Goal: Task Accomplishment & Management: Manage account settings

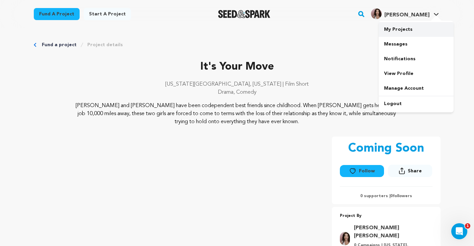
click at [410, 27] on link "My Projects" at bounding box center [416, 29] width 75 height 15
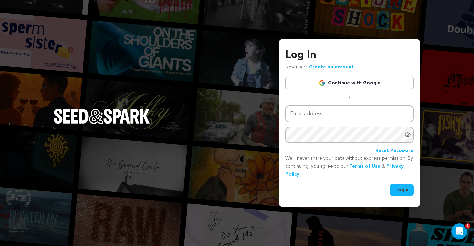
type input "oliviasowlpost@gmail.com"
click at [403, 191] on button "Login" at bounding box center [402, 190] width 24 height 12
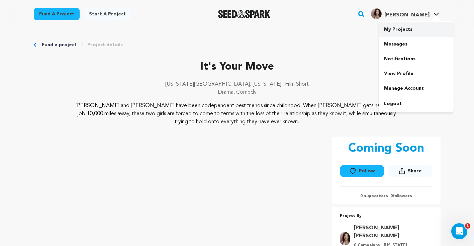
click at [407, 28] on link "My Projects" at bounding box center [416, 29] width 75 height 15
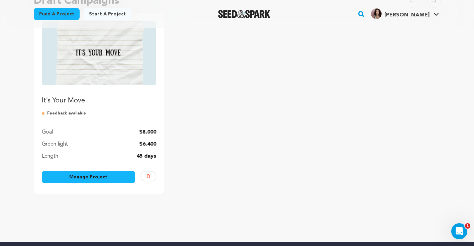
click at [107, 179] on link "Manage Project" at bounding box center [89, 177] width 94 height 12
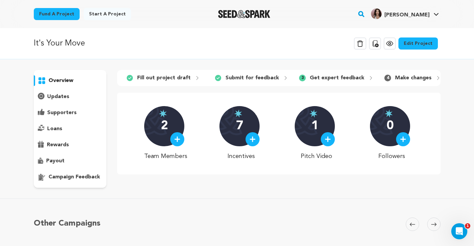
click at [423, 43] on link "Edit Project" at bounding box center [417, 43] width 39 height 12
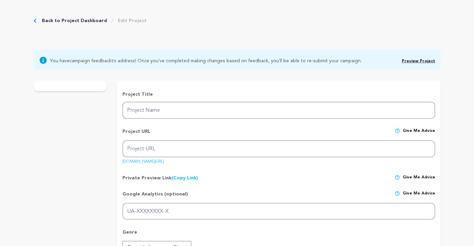
type input "It's Your Move"
type input "its-your-move"
type input "Two best friends are forced to accept the end of their relationship, while simu…"
type textarea "[PERSON_NAME] and [PERSON_NAME] have been codependent best friends since childh…"
type textarea "It’s Your Move is a film that explores friendship and learning to put yourself …"
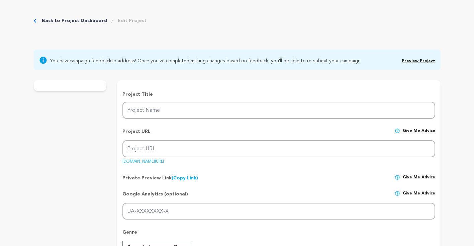
radio input "true"
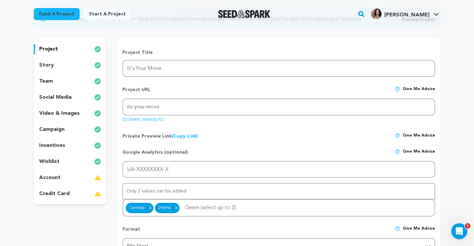
scroll to position [70, 0]
click at [60, 84] on div "team" at bounding box center [70, 81] width 73 height 11
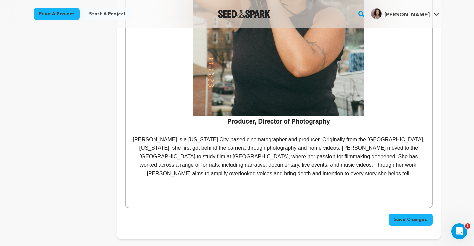
scroll to position [1037, 0]
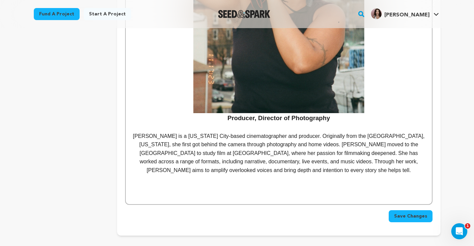
click at [351, 164] on p "Natalie Williams is a New York City-based cinematographer and producer. Origina…" at bounding box center [279, 153] width 296 height 43
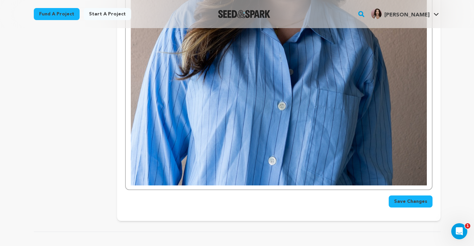
scroll to position [1404, 0]
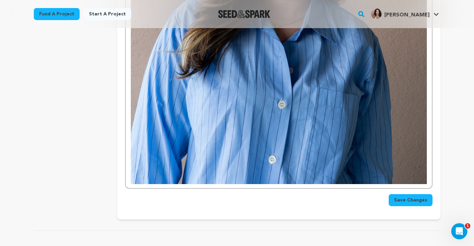
click at [339, 124] on img at bounding box center [279, 8] width 296 height 351
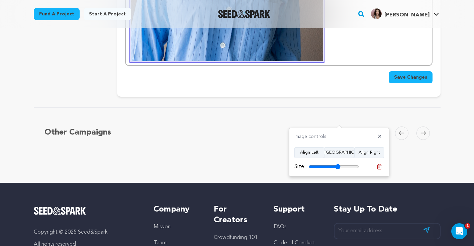
drag, startPoint x: 356, startPoint y: 168, endPoint x: 338, endPoint y: 168, distance: 18.1
click at [338, 168] on input "range" at bounding box center [334, 166] width 50 height 5
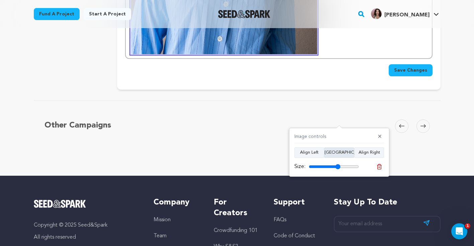
click at [343, 152] on button "Align Center" at bounding box center [339, 152] width 30 height 11
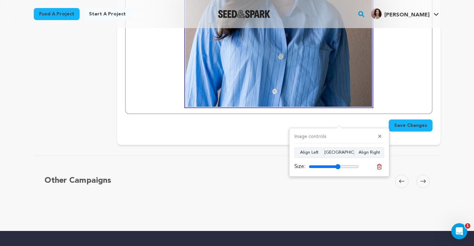
scroll to position [1334, 0]
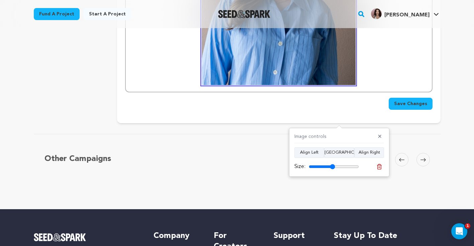
drag, startPoint x: 338, startPoint y: 167, endPoint x: 332, endPoint y: 167, distance: 5.7
type input "52"
click at [332, 167] on input "range" at bounding box center [334, 166] width 50 height 5
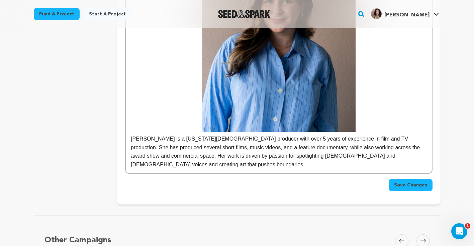
scroll to position [1294, 0]
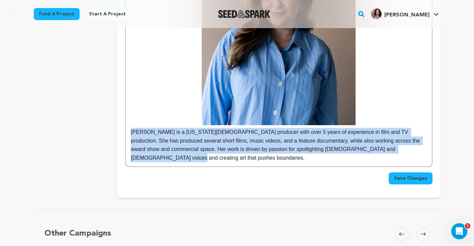
drag, startPoint x: 424, startPoint y: 143, endPoint x: 123, endPoint y: 126, distance: 301.5
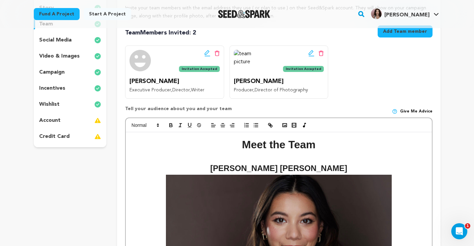
scroll to position [130, 0]
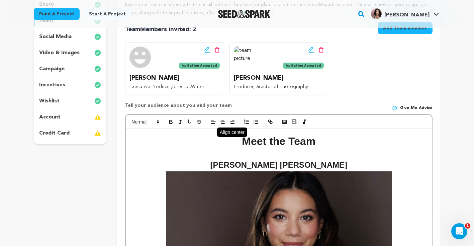
click at [222, 119] on icon "button" at bounding box center [223, 122] width 6 height 6
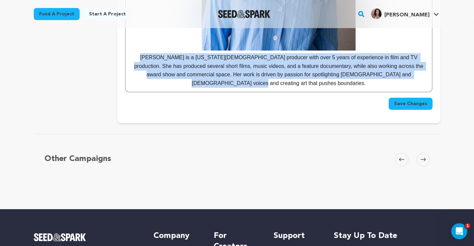
scroll to position [1367, 0]
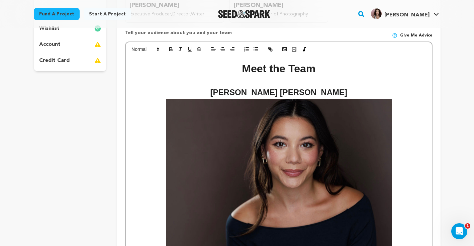
scroll to position [202, 0]
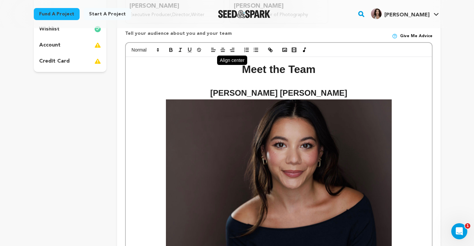
click at [223, 50] on line "button" at bounding box center [223, 50] width 4 height 0
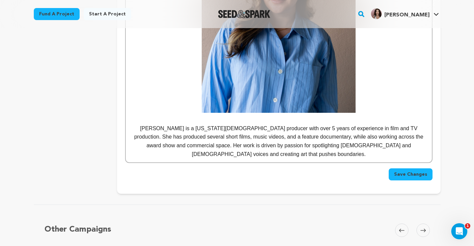
scroll to position [1318, 0]
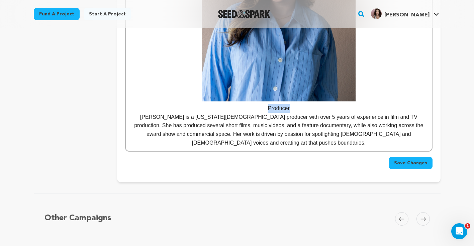
drag, startPoint x: 293, startPoint y: 103, endPoint x: 266, endPoint y: 102, distance: 27.8
click at [266, 104] on p "Producer" at bounding box center [279, 108] width 296 height 9
click at [304, 104] on p "Producer" at bounding box center [279, 108] width 296 height 9
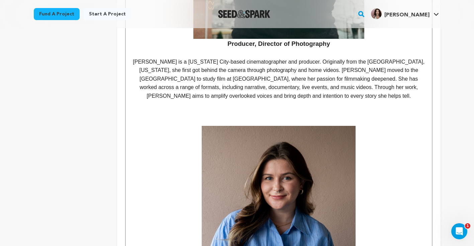
scroll to position [1112, 0]
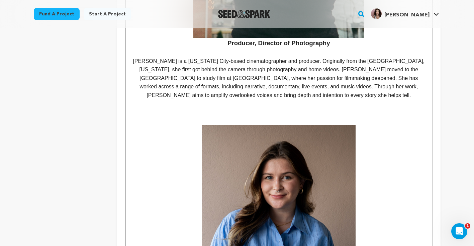
click at [275, 117] on p at bounding box center [279, 121] width 296 height 9
drag, startPoint x: 299, startPoint y: 112, endPoint x: 249, endPoint y: 113, distance: 50.5
click at [249, 117] on p "Sarah Simpson" at bounding box center [279, 121] width 296 height 9
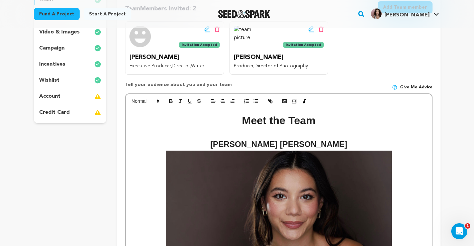
scroll to position [151, 0]
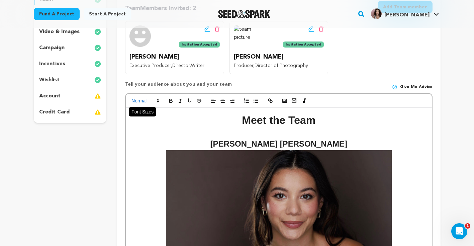
click at [159, 100] on polygon at bounding box center [157, 99] width 1 height 1
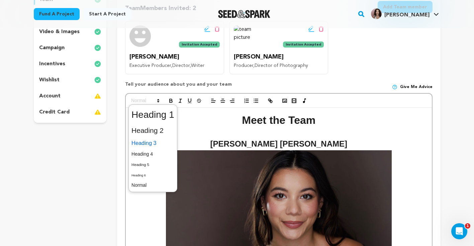
click at [148, 144] on span at bounding box center [152, 143] width 43 height 12
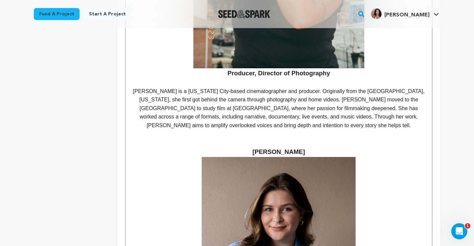
scroll to position [1082, 0]
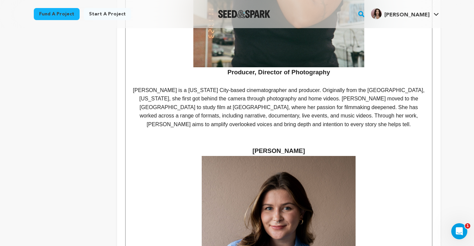
click at [310, 146] on h3 "Sarah Simpson" at bounding box center [279, 151] width 296 height 10
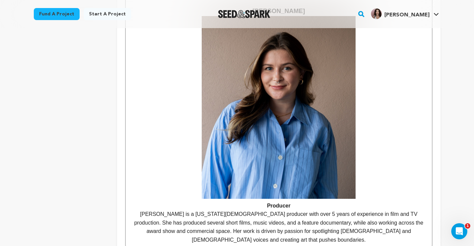
scroll to position [1224, 0]
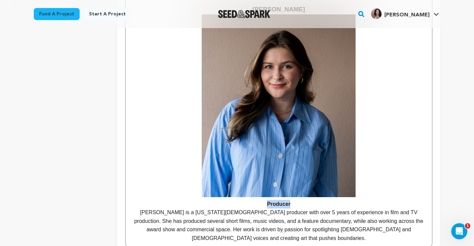
drag, startPoint x: 295, startPoint y: 195, endPoint x: 265, endPoint y: 194, distance: 29.4
click at [265, 200] on p "Producer" at bounding box center [279, 204] width 296 height 9
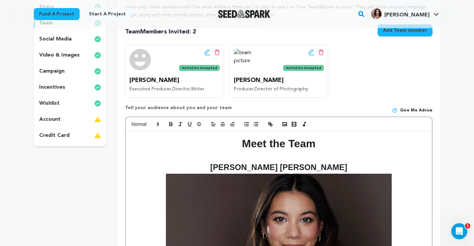
scroll to position [128, 0]
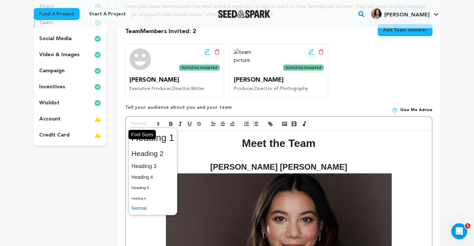
click at [157, 122] on icon at bounding box center [158, 124] width 6 height 6
click at [149, 167] on span at bounding box center [152, 166] width 43 height 12
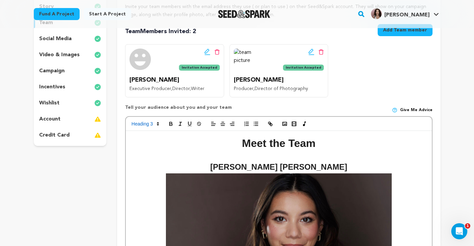
click at [202, 167] on h2 "Olivia Ella" at bounding box center [279, 167] width 296 height 13
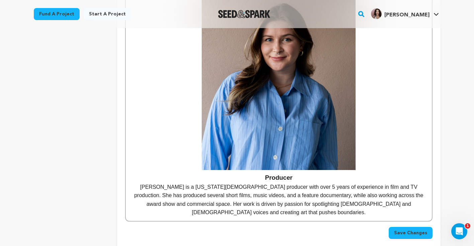
scroll to position [1250, 0]
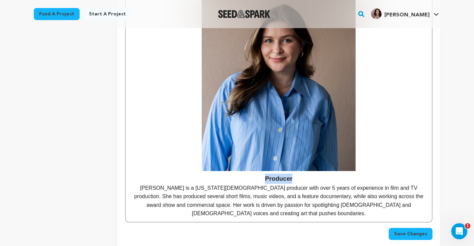
drag, startPoint x: 299, startPoint y: 171, endPoint x: 248, endPoint y: 171, distance: 50.5
click at [249, 174] on h3 "Producer" at bounding box center [279, 179] width 296 height 10
click at [299, 174] on h3 "Producer" at bounding box center [279, 179] width 296 height 10
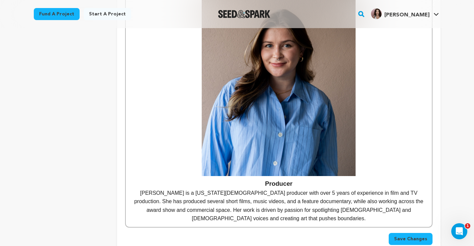
scroll to position [1245, 0]
click at [399, 236] on span "Save Changes" at bounding box center [410, 239] width 33 height 7
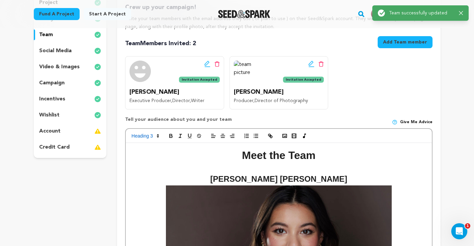
scroll to position [0, 0]
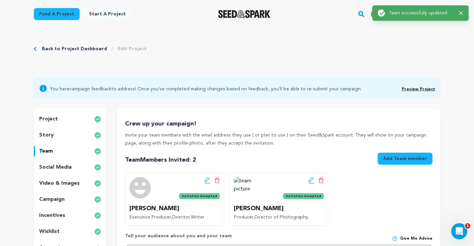
click at [461, 12] on icon "button" at bounding box center [461, 13] width 4 height 4
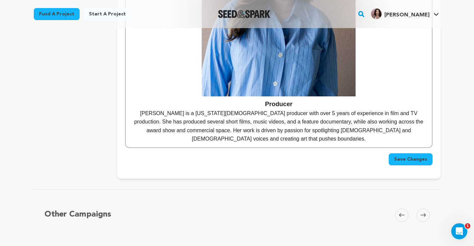
scroll to position [1290, 0]
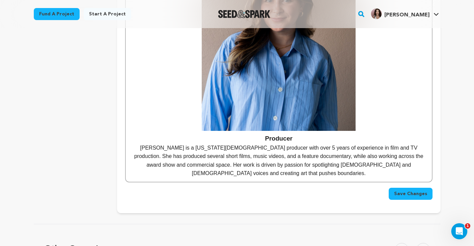
click at [402, 190] on span "Save Changes" at bounding box center [410, 193] width 33 height 7
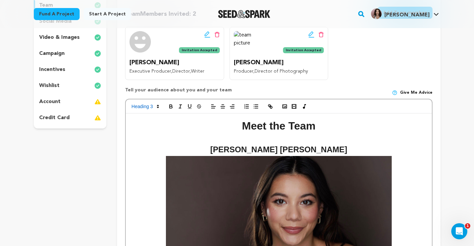
scroll to position [0, 0]
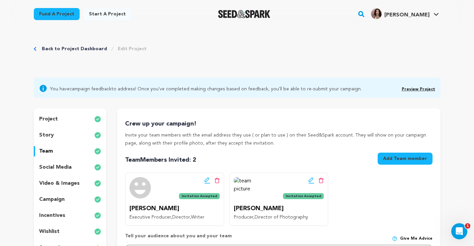
click at [61, 116] on div "project" at bounding box center [70, 119] width 73 height 11
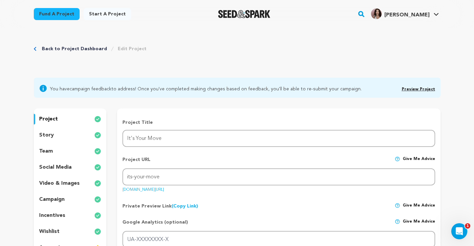
click at [420, 89] on link "Preview Project" at bounding box center [418, 89] width 33 height 4
click at [68, 137] on div "story" at bounding box center [70, 135] width 73 height 11
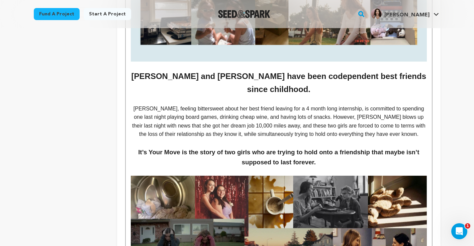
scroll to position [289, 0]
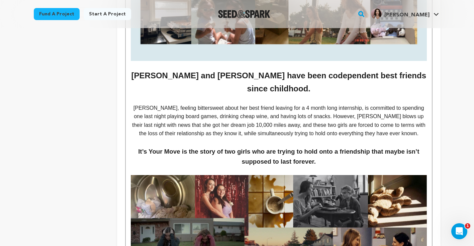
click at [147, 104] on p "Riley, feeling bittersweet about her best friend leaving for a 4 month long int…" at bounding box center [279, 121] width 296 height 34
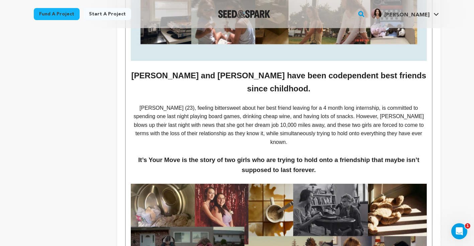
click at [156, 104] on p "Riley (23), feeling bittersweet about her best friend leaving for a 4 month lon…" at bounding box center [279, 125] width 296 height 43
click at [365, 105] on p "Riley (23), feeling bittersweet about her best friend leaving for a 4 month lon…" at bounding box center [279, 125] width 296 height 43
click at [369, 104] on p "Riley (23), feeling bittersweet about her best friend leaving for a 4 month lon…" at bounding box center [279, 125] width 296 height 43
click at [374, 115] on p "Riley (23), feeling bittersweet about her best friend leaving for a 4 month lon…" at bounding box center [279, 125] width 296 height 43
click at [369, 104] on p "Riley (23), feeling bittersweet about her best friend leaving for a 4 month lon…" at bounding box center [279, 125] width 296 height 43
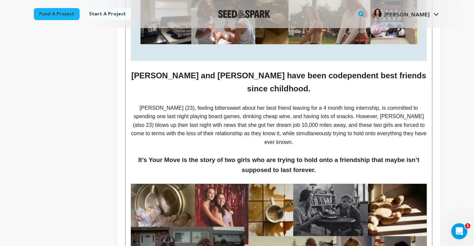
click at [366, 104] on p "Riley (23), feeling bittersweet about her best friend leaving for a 4 month lon…" at bounding box center [279, 125] width 296 height 43
click at [372, 146] on p at bounding box center [279, 150] width 296 height 9
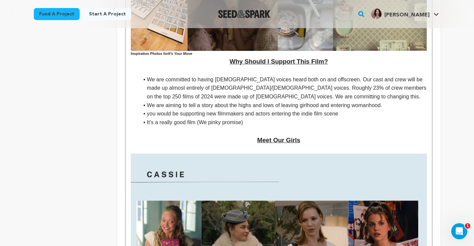
scroll to position [590, 0]
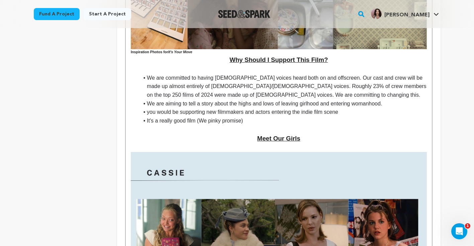
click at [392, 99] on li "We are aiming to tell a story about the highs and lows of leaving girlhood and …" at bounding box center [283, 103] width 288 height 9
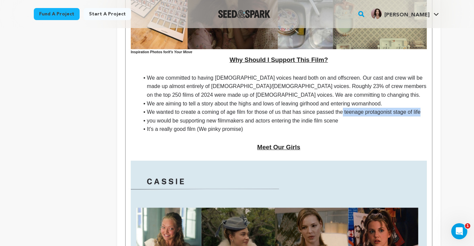
drag, startPoint x: 152, startPoint y: 100, endPoint x: 347, endPoint y: 92, distance: 194.5
click at [347, 109] on span "We wanted to create a coming of age film for those of us that has since passed …" at bounding box center [284, 112] width 274 height 6
drag, startPoint x: 355, startPoint y: 91, endPoint x: 286, endPoint y: 91, distance: 69.2
click at [286, 108] on li "We wanted to create a coming of age film for those of us that has since passed …" at bounding box center [283, 112] width 288 height 9
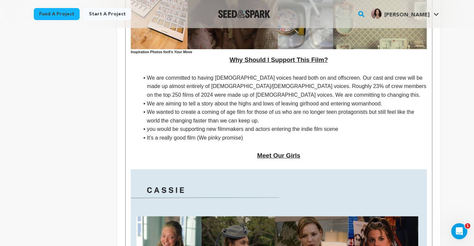
click at [162, 109] on span "We wanted to create a coming of age film for those of us who are no longer teen…" at bounding box center [281, 116] width 269 height 14
click at [291, 108] on li "We wanted to create a coming of age film for those of us who are no longer teen…" at bounding box center [283, 116] width 288 height 17
click at [150, 126] on span "you would be supporting new filmmakers and actors entering the indie film scene" at bounding box center [242, 129] width 191 height 6
click at [293, 108] on li "We wanted to create a coming of age film for those of us who are no longer teen…" at bounding box center [283, 116] width 288 height 17
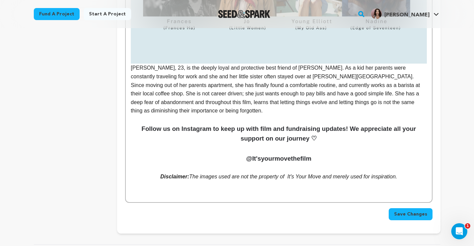
scroll to position [1089, 0]
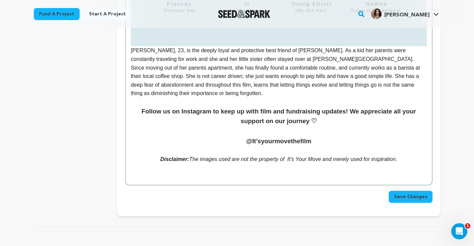
click at [401, 193] on span "Save Changes" at bounding box center [410, 196] width 33 height 7
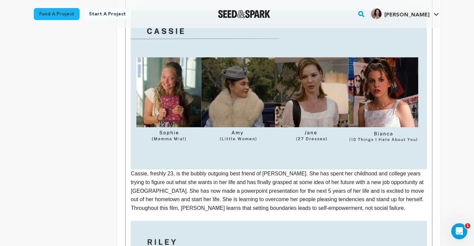
scroll to position [750, 0]
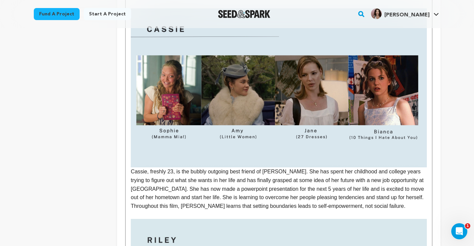
click at [186, 68] on img at bounding box center [279, 87] width 296 height 159
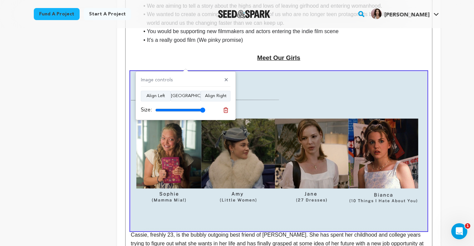
scroll to position [683, 0]
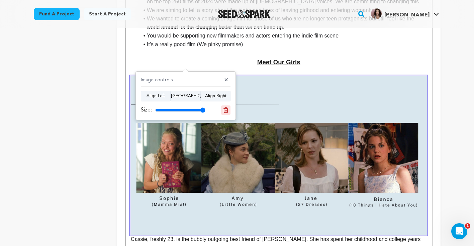
click at [226, 108] on icon at bounding box center [226, 110] width 6 height 6
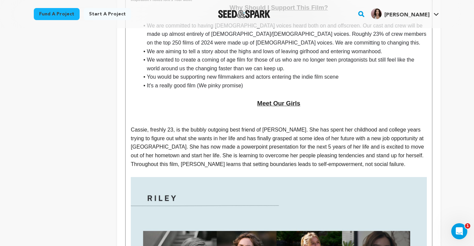
scroll to position [641, 0]
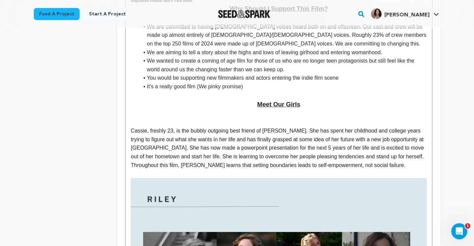
click at [288, 109] on p at bounding box center [279, 113] width 296 height 9
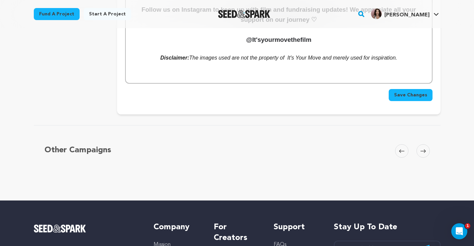
scroll to position [1185, 0]
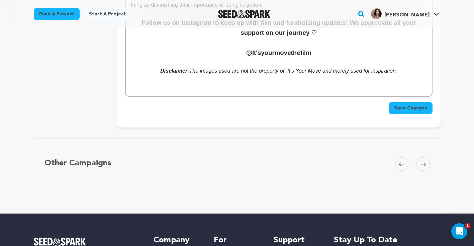
click at [404, 105] on span "Save Changes" at bounding box center [410, 108] width 33 height 7
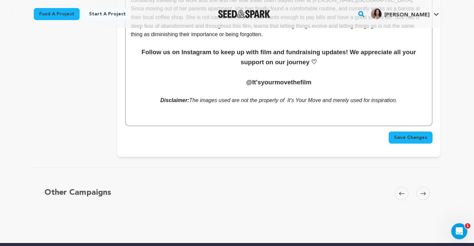
scroll to position [1150, 0]
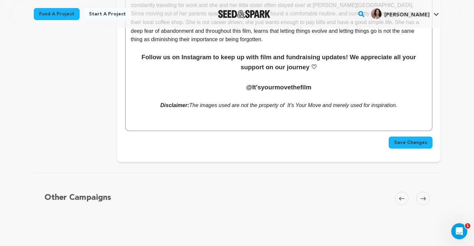
click at [413, 139] on span "Save Changes" at bounding box center [410, 142] width 33 height 7
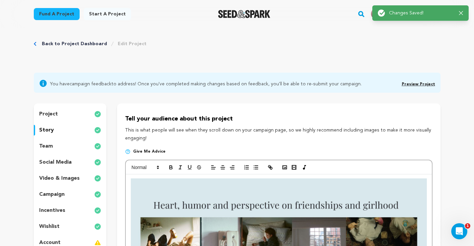
scroll to position [0, 0]
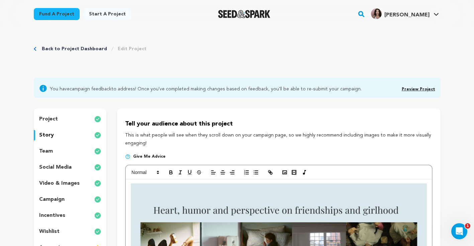
click at [417, 90] on link "Preview Project" at bounding box center [418, 89] width 33 height 4
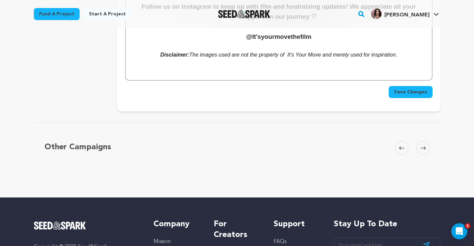
scroll to position [1195, 0]
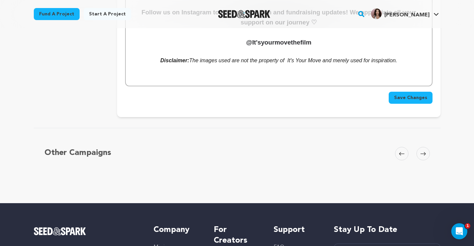
click at [406, 94] on span "Save Changes" at bounding box center [410, 97] width 33 height 7
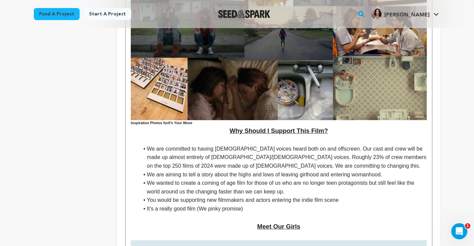
scroll to position [519, 0]
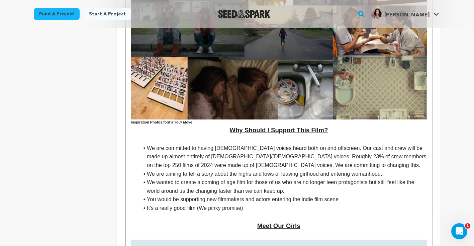
click at [260, 204] on li "It's a really good film (We pinky promise)" at bounding box center [283, 208] width 288 height 9
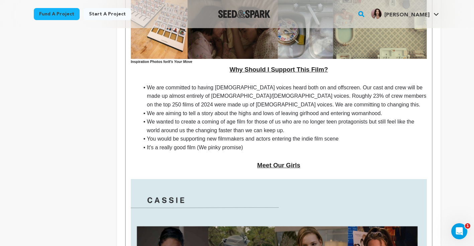
scroll to position [578, 0]
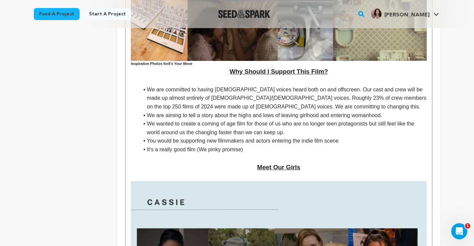
click at [308, 145] on li "It's a really good film (We pinky promise)" at bounding box center [283, 149] width 288 height 9
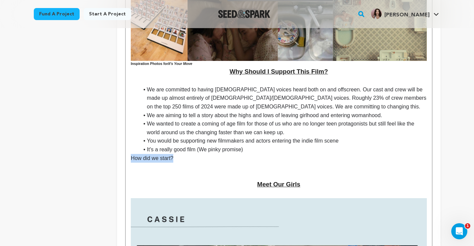
drag, startPoint x: 180, startPoint y: 140, endPoint x: 126, endPoint y: 139, distance: 54.2
click at [126, 139] on div "Cassie and Riley have been codependent best friends since childhood. Riley (23)…" at bounding box center [279, 160] width 306 height 1119
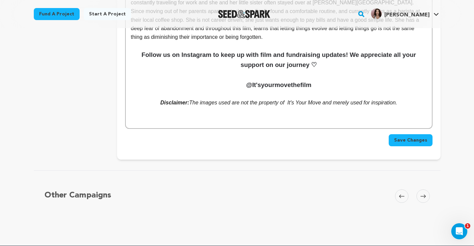
scroll to position [1112, 0]
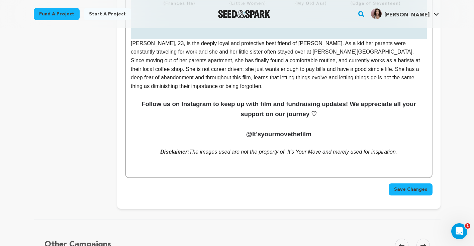
click at [401, 186] on span "Save Changes" at bounding box center [410, 189] width 33 height 7
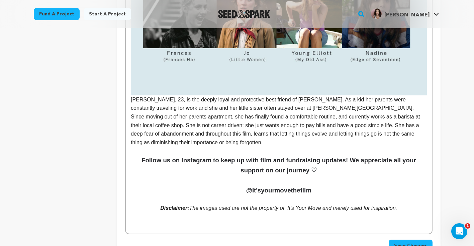
scroll to position [1055, 0]
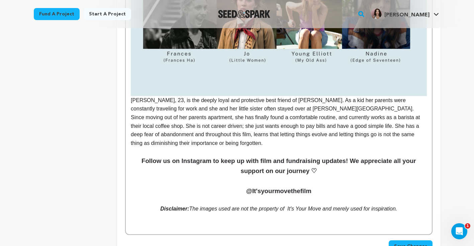
click at [286, 124] on p "Riley, 23, is the deeply loyal and protective best friend of Cassie. As a kid h…" at bounding box center [279, 121] width 296 height 51
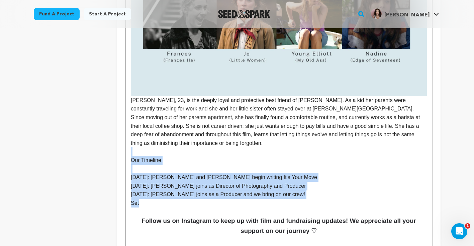
drag, startPoint x: 142, startPoint y: 185, endPoint x: 128, endPoint y: 133, distance: 53.3
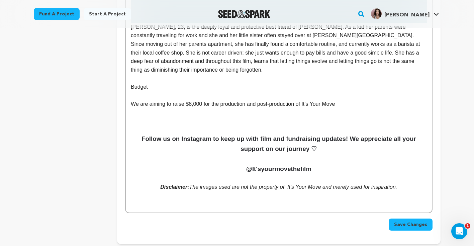
scroll to position [1125, 0]
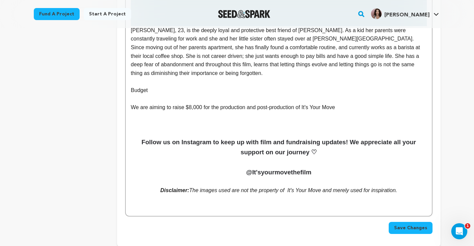
drag, startPoint x: 150, startPoint y: 70, endPoint x: 121, endPoint y: 69, distance: 29.1
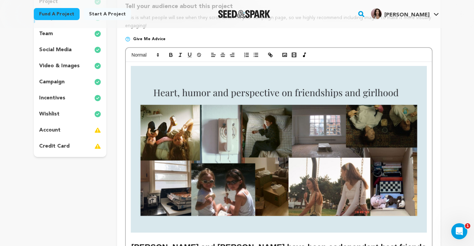
scroll to position [100, 0]
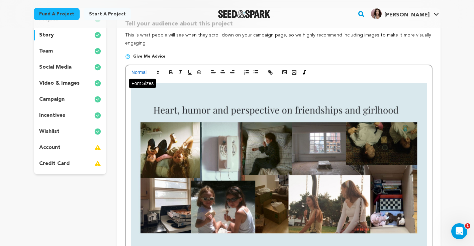
click at [149, 73] on span at bounding box center [144, 72] width 33 height 8
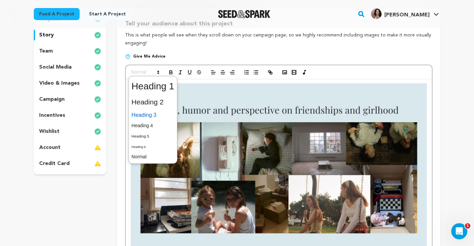
click at [150, 114] on span at bounding box center [152, 115] width 43 height 12
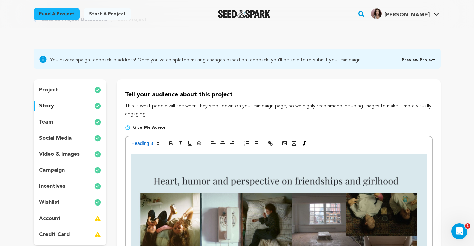
scroll to position [31, 0]
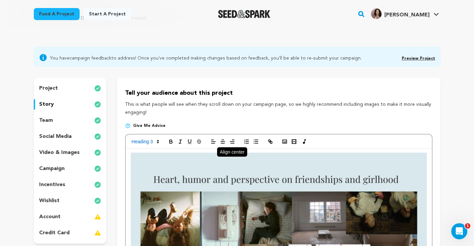
click at [221, 142] on icon "button" at bounding box center [223, 141] width 6 height 6
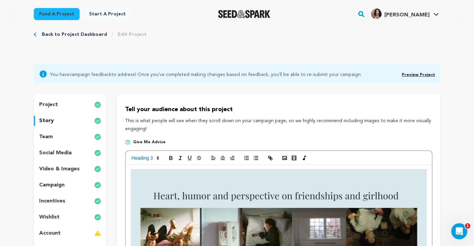
scroll to position [0, 0]
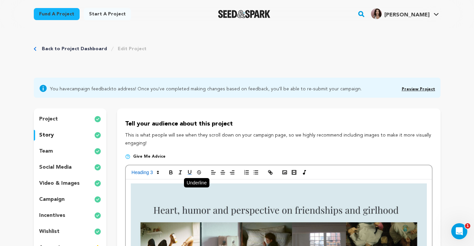
click at [190, 172] on icon "button" at bounding box center [190, 172] width 6 height 6
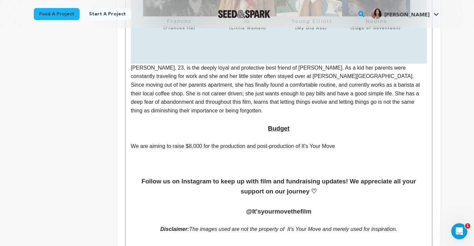
scroll to position [1090, 0]
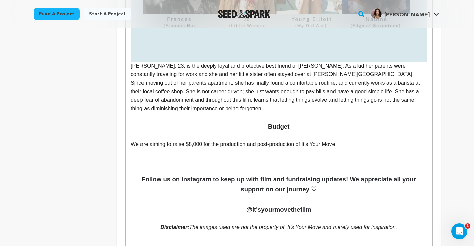
click at [310, 121] on h3 "Budget" at bounding box center [279, 126] width 296 height 10
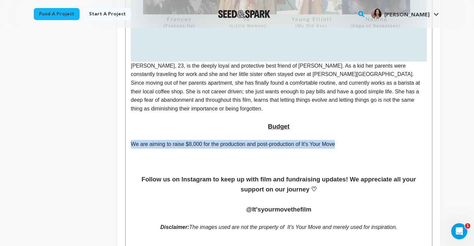
drag, startPoint x: 345, startPoint y: 126, endPoint x: 123, endPoint y: 124, distance: 222.1
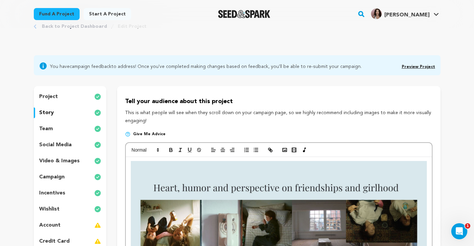
scroll to position [22, 0]
click at [221, 150] on line "button" at bounding box center [223, 150] width 4 height 0
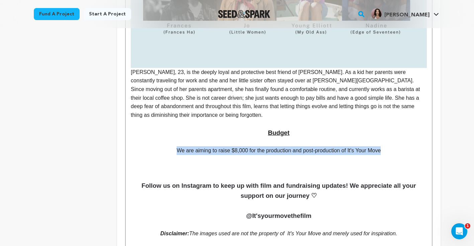
scroll to position [1084, 0]
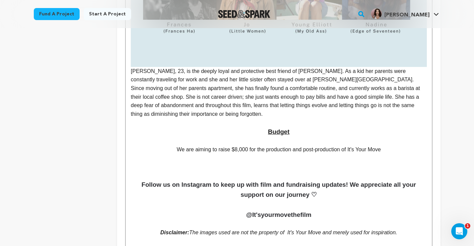
click at [384, 145] on p "We are aiming to raise $8,000 for the production and post-production of It's Yo…" at bounding box center [279, 149] width 296 height 9
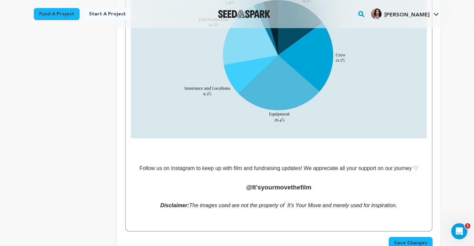
scroll to position [1275, 0]
click at [279, 146] on p at bounding box center [279, 150] width 296 height 9
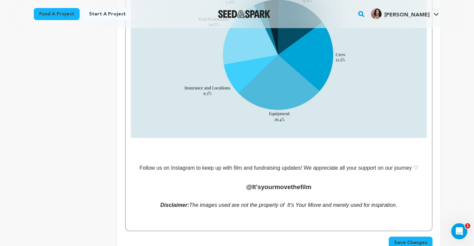
click at [275, 138] on p at bounding box center [279, 142] width 296 height 9
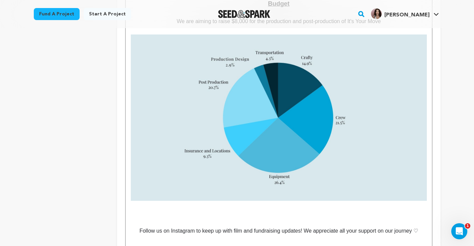
scroll to position [1214, 0]
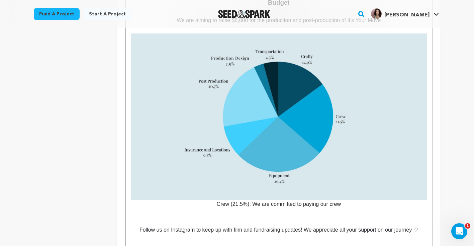
click at [275, 158] on img at bounding box center [279, 116] width 296 height 166
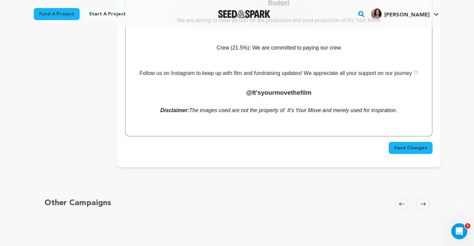
scroll to position [1137, 0]
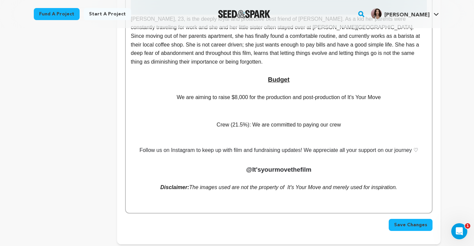
click at [390, 102] on p at bounding box center [279, 106] width 296 height 9
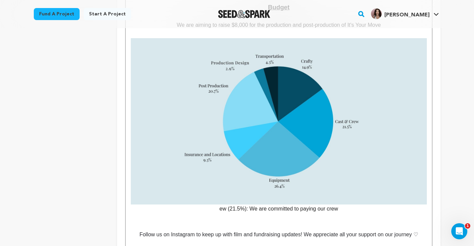
scroll to position [1209, 0]
click at [356, 188] on p "Cast and Crew (21.5%): We are committed to paying our crew" at bounding box center [279, 125] width 296 height 175
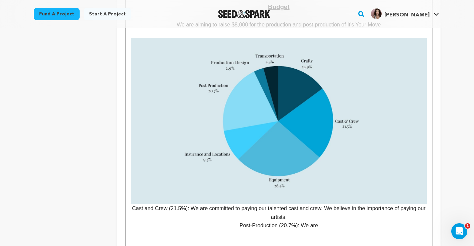
click at [190, 187] on p "Cast and Crew (21.5%): We are committed to paying our talented cast and crew. W…" at bounding box center [279, 130] width 296 height 184
click at [323, 221] on p "Post-Production (20.7%): We are" at bounding box center [279, 225] width 296 height 9
drag, startPoint x: 292, startPoint y: 188, endPoint x: 272, endPoint y: 188, distance: 20.1
click at [272, 188] on p "Cast and Crew (21.5%): We are committed to paying our talented cast and crew. W…" at bounding box center [279, 130] width 296 height 184
click at [365, 221] on p "Post-Production (20.7%): We are committed to paying our wonderful" at bounding box center [279, 225] width 296 height 9
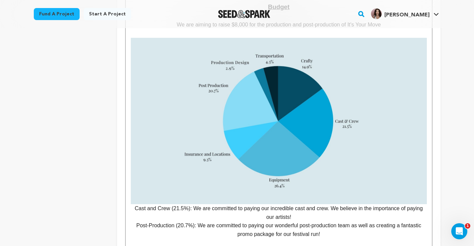
click at [134, 186] on p "Cast and Crew (21.5%): We are committed to paying our incredible cast and crew.…" at bounding box center [279, 130] width 296 height 184
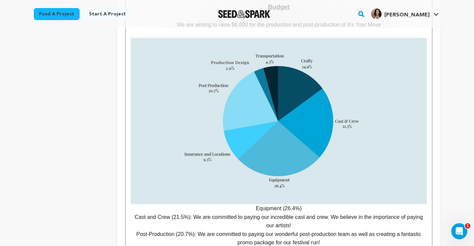
click at [307, 189] on p "Equipment (26.4%)" at bounding box center [279, 125] width 296 height 175
click at [326, 230] on p "Post-Production (20.7%): We are committed to paying our wonderful post-producti…" at bounding box center [279, 238] width 296 height 17
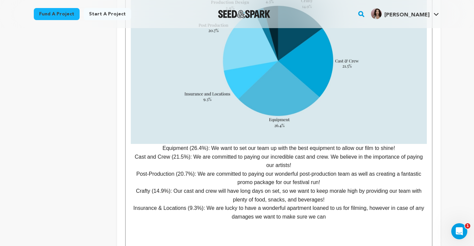
scroll to position [1269, 0]
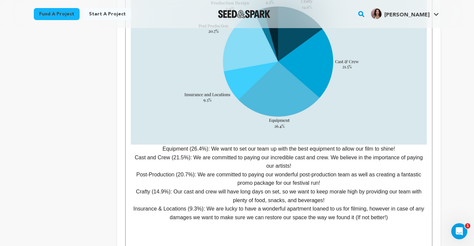
click at [371, 204] on p "Insurance & Locations (9.3%): We are lucky to have a wonderful apartment loaned…" at bounding box center [279, 212] width 296 height 17
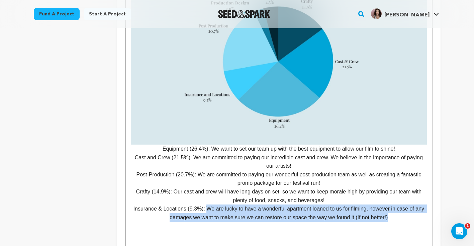
drag, startPoint x: 392, startPoint y: 197, endPoint x: 205, endPoint y: 188, distance: 187.2
click at [205, 204] on p "Insurance & Locations (9.3%): We are lucky to have a wonderful apartment loaned…" at bounding box center [279, 212] width 296 height 17
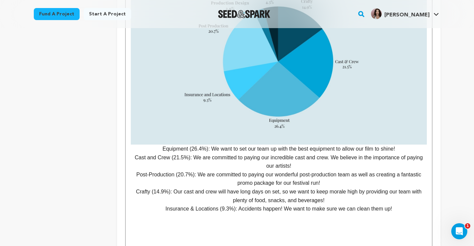
click at [392, 204] on p "Insurance & Locations (9.3%): Accidents happen! We want to make sure we can cle…" at bounding box center [279, 208] width 296 height 9
click at [418, 204] on p "Insurance & Locations (9.3%): Accidents happen! We want to make sure we can cle…" at bounding box center [279, 208] width 296 height 9
click at [409, 204] on p "Insurance & Locations (9.3%): Accidents happen! We want to make sure we can cle…" at bounding box center [279, 208] width 296 height 9
click at [420, 204] on p "Insurance & Locations (9.3%): Accidents happen! We want to make sure we can cle…" at bounding box center [279, 208] width 296 height 9
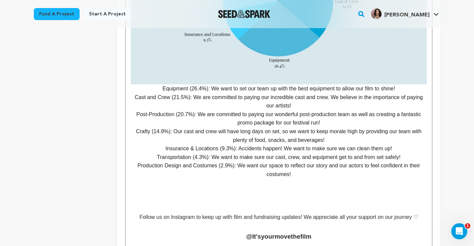
scroll to position [1343, 0]
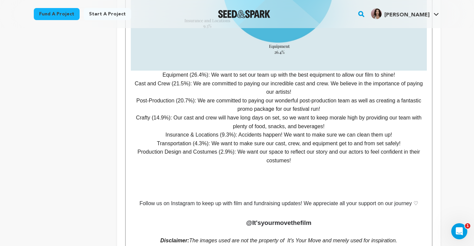
click at [291, 182] on p at bounding box center [279, 186] width 296 height 9
drag, startPoint x: 134, startPoint y: 183, endPoint x: 427, endPoint y: 186, distance: 293.0
click at [367, 182] on p at bounding box center [279, 186] width 296 height 9
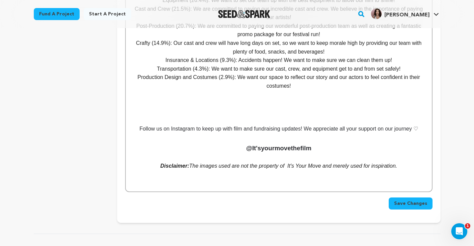
scroll to position [1412, 0]
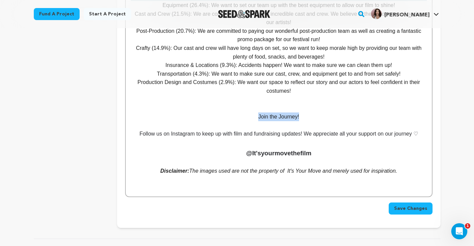
drag, startPoint x: 303, startPoint y: 97, endPoint x: 248, endPoint y: 96, distance: 55.5
click at [248, 112] on p "Join the Journey!" at bounding box center [279, 116] width 296 height 9
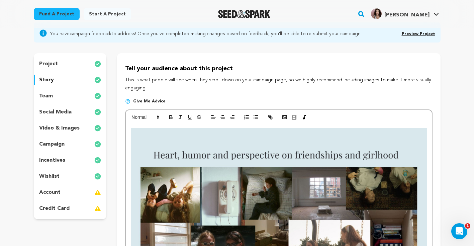
scroll to position [59, 0]
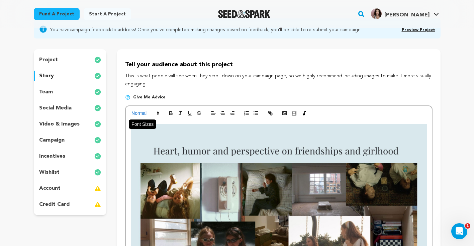
click at [155, 115] on icon at bounding box center [158, 113] width 6 height 6
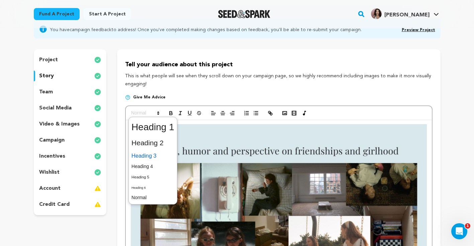
click at [153, 158] on span at bounding box center [152, 156] width 43 height 12
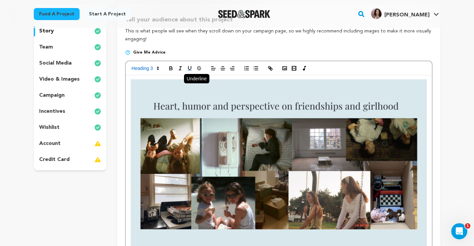
click at [189, 70] on rect "button" at bounding box center [190, 70] width 4 height 0
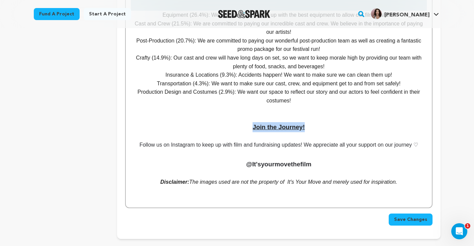
scroll to position [1400, 0]
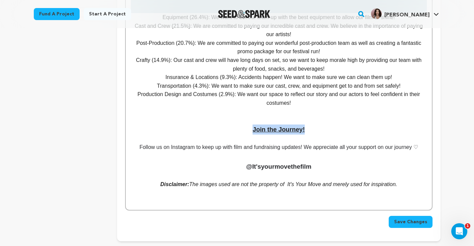
click at [327, 124] on h3 "Join the Journey!" at bounding box center [279, 129] width 296 height 10
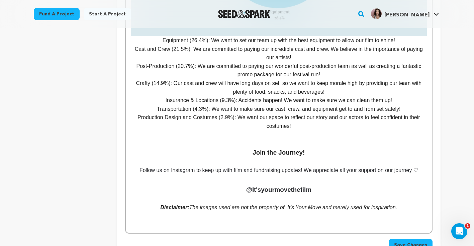
scroll to position [1377, 0]
click at [408, 168] on span "Follow us on Instagram to keep up with film and fundraising updates! We appreci…" at bounding box center [278, 171] width 279 height 6
click at [414, 168] on span "Follow us on Instagram to keep up with film and fundraising updates! We appreci…" at bounding box center [278, 171] width 279 height 6
click at [302, 149] on u "Join the Journey!" at bounding box center [278, 152] width 52 height 7
click at [309, 158] on p at bounding box center [279, 162] width 296 height 9
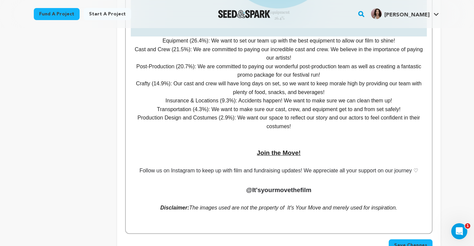
click at [270, 149] on u "Join the Move!" at bounding box center [279, 152] width 44 height 7
click at [310, 148] on h3 "Help us Move!" at bounding box center [279, 153] width 296 height 10
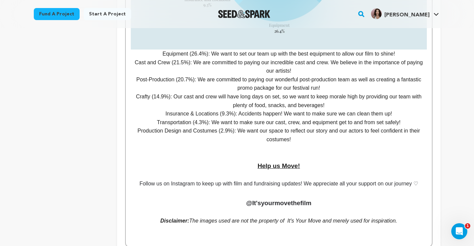
scroll to position [1356, 0]
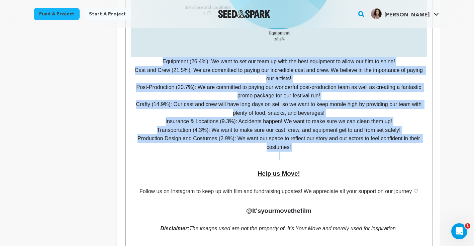
drag, startPoint x: 304, startPoint y: 130, endPoint x: 156, endPoint y: 38, distance: 173.9
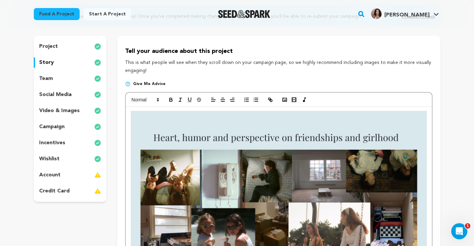
scroll to position [0, 0]
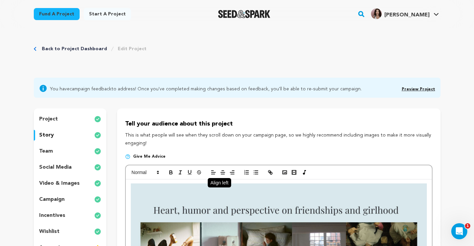
click at [213, 174] on icon "button" at bounding box center [213, 172] width 6 height 6
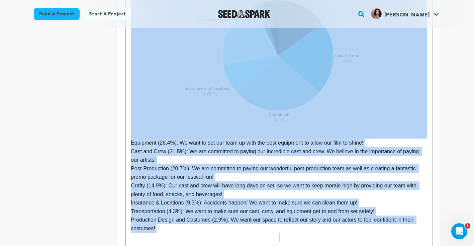
scroll to position [1278, 0]
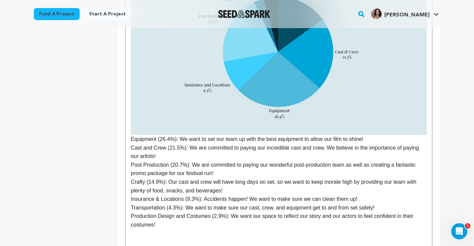
click at [233, 237] on p at bounding box center [279, 241] width 296 height 9
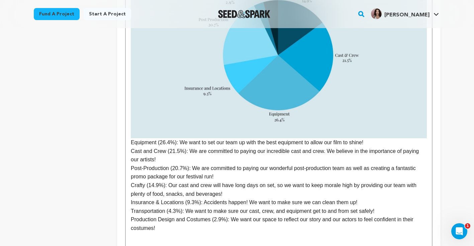
scroll to position [1273, 0]
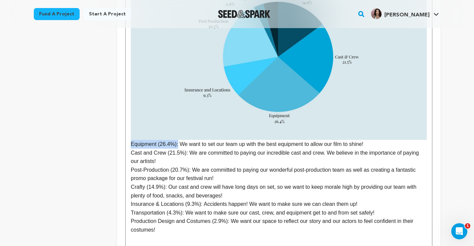
drag, startPoint x: 179, startPoint y: 124, endPoint x: 123, endPoint y: 124, distance: 55.5
click at [139, 148] on p "Cast and Crew (21.5%): We are committed to paying our incredible cast and crew.…" at bounding box center [279, 156] width 296 height 17
drag, startPoint x: 184, startPoint y: 132, endPoint x: 120, endPoint y: 133, distance: 63.2
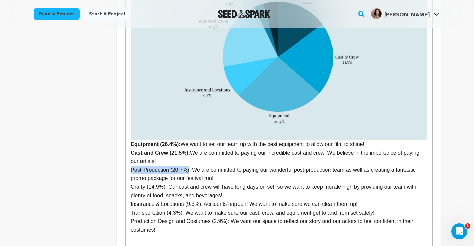
drag, startPoint x: 191, startPoint y: 149, endPoint x: 117, endPoint y: 150, distance: 73.6
click at [195, 166] on p "Post-Production (20.7%) : We are committed to paying our wonderful post-product…" at bounding box center [279, 174] width 296 height 17
drag, startPoint x: 168, startPoint y: 166, endPoint x: 122, endPoint y: 167, distance: 45.1
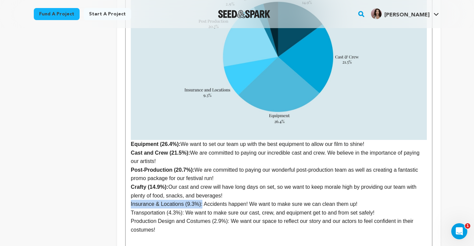
drag, startPoint x: 203, startPoint y: 185, endPoint x: 130, endPoint y: 187, distance: 73.3
drag, startPoint x: 186, startPoint y: 192, endPoint x: 125, endPoint y: 194, distance: 60.9
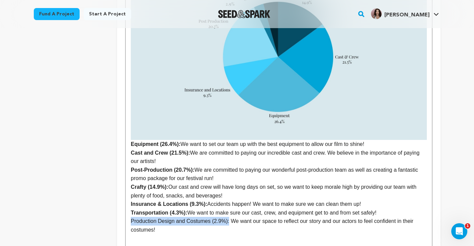
drag, startPoint x: 232, startPoint y: 202, endPoint x: 126, endPoint y: 200, distance: 105.3
drag, startPoint x: 192, startPoint y: 191, endPoint x: 126, endPoint y: 191, distance: 65.9
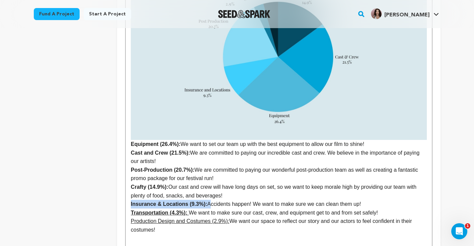
drag, startPoint x: 210, startPoint y: 182, endPoint x: 130, endPoint y: 184, distance: 80.3
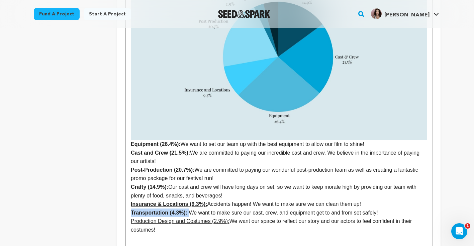
drag, startPoint x: 193, startPoint y: 193, endPoint x: 124, endPoint y: 193, distance: 68.2
drag, startPoint x: 210, startPoint y: 183, endPoint x: 129, endPoint y: 185, distance: 81.0
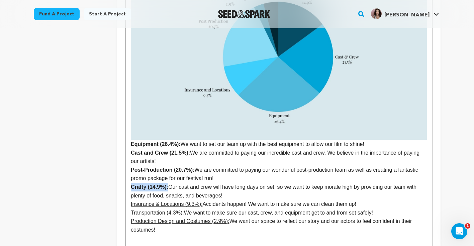
drag, startPoint x: 172, startPoint y: 166, endPoint x: 123, endPoint y: 167, distance: 48.2
drag, startPoint x: 198, startPoint y: 148, endPoint x: 129, endPoint y: 149, distance: 69.2
drag, startPoint x: 190, startPoint y: 132, endPoint x: 122, endPoint y: 131, distance: 68.2
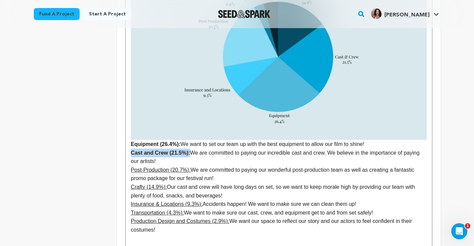
drag, startPoint x: 184, startPoint y: 123, endPoint x: 129, endPoint y: 124, distance: 55.5
click at [299, 208] on p "Transportation (4.3%): We want to make sure our cast, crew, and equipment get t…" at bounding box center [279, 212] width 296 height 9
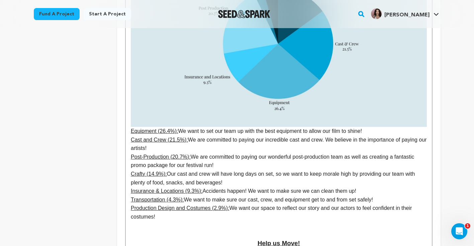
scroll to position [1411, 0]
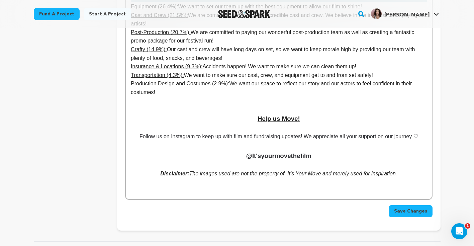
click at [402, 208] on span "Save Changes" at bounding box center [410, 211] width 33 height 7
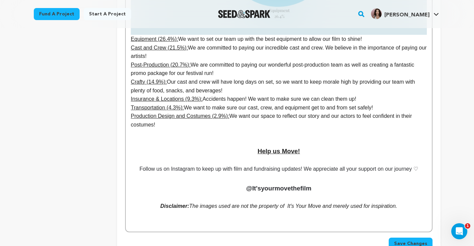
scroll to position [1381, 0]
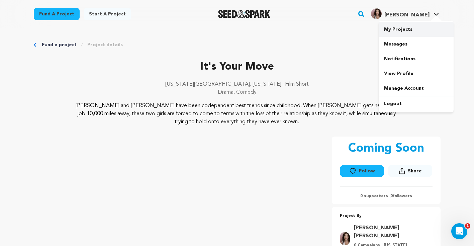
click at [404, 28] on link "My Projects" at bounding box center [416, 29] width 75 height 15
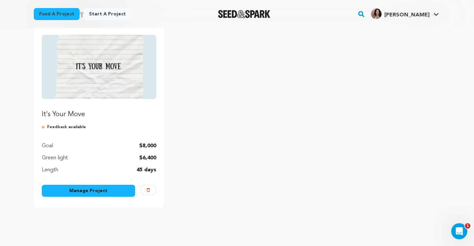
scroll to position [71, 0]
click link "Manage Project"
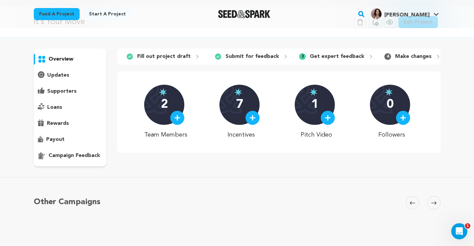
scroll to position [4, 0]
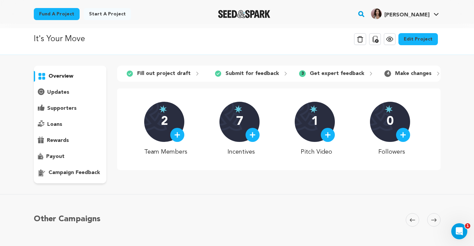
click at [89, 171] on p "campaign feedback" at bounding box center [73, 173] width 51 height 8
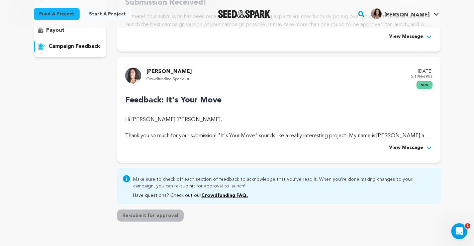
scroll to position [132, 0]
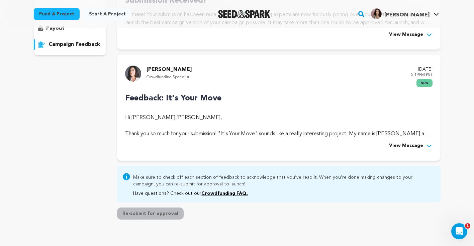
click at [405, 147] on span "View Message" at bounding box center [406, 146] width 34 height 8
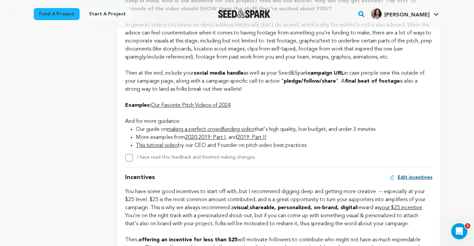
scroll to position [562, 0]
click at [127, 161] on input "I have read this feedback and finished making changes." at bounding box center [129, 157] width 8 height 8
checkbox input "true"
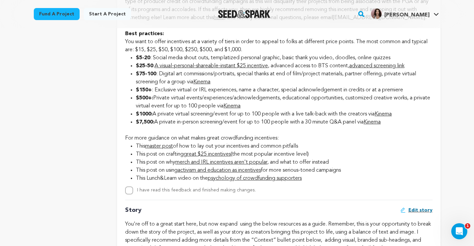
scroll to position [1028, 0]
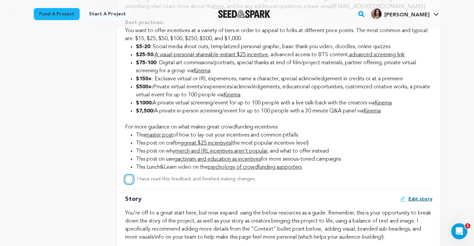
click at [130, 183] on input "I have read this feedback and finished making changes." at bounding box center [129, 179] width 8 height 8
checkbox input "true"
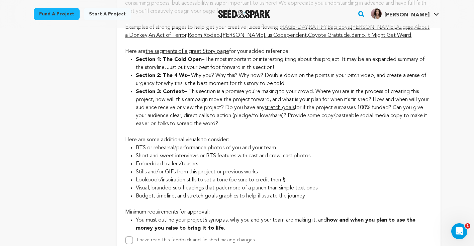
scroll to position [1341, 0]
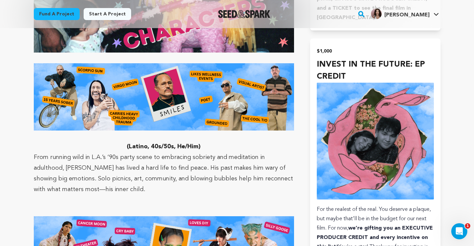
scroll to position [1873, 0]
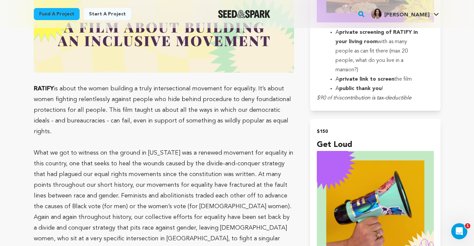
scroll to position [1523, 0]
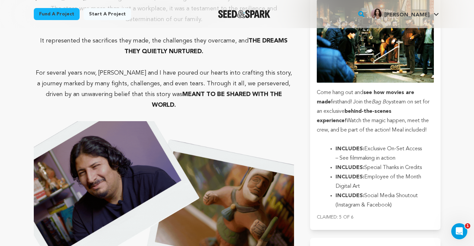
scroll to position [1450, 0]
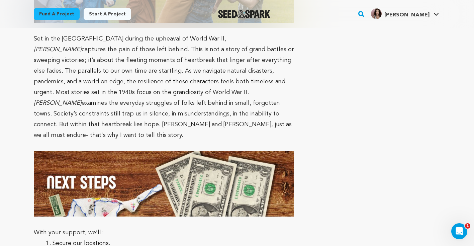
scroll to position [2017, 0]
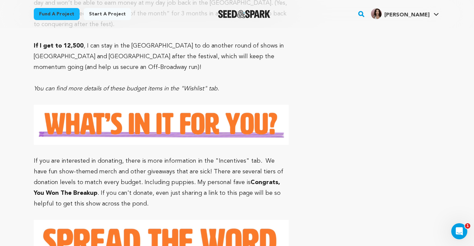
scroll to position [3089, 0]
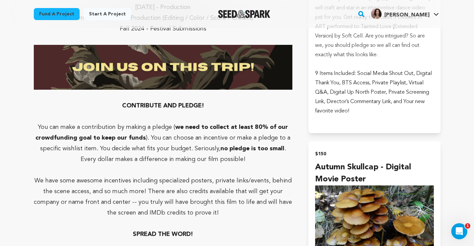
scroll to position [2006, 0]
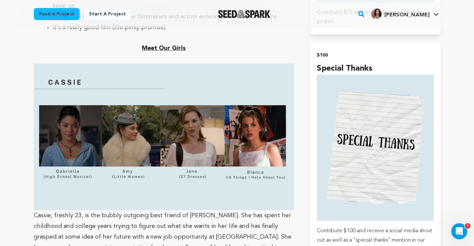
scroll to position [1032, 0]
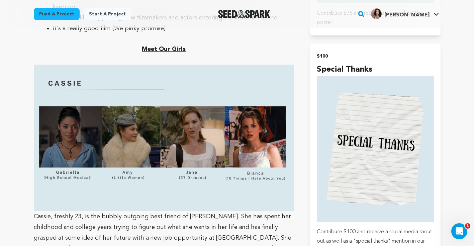
click at [301, 162] on section "Mission Statement It’s Your Move is a film that explores friendship and learnin…" at bounding box center [237, 163] width 407 height 1638
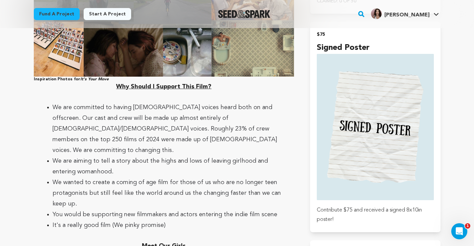
scroll to position [709, 0]
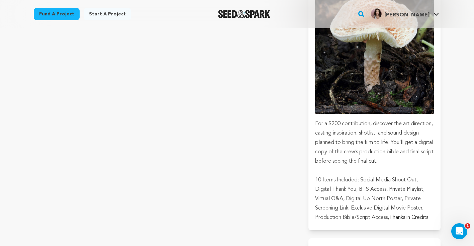
scroll to position [2527, 0]
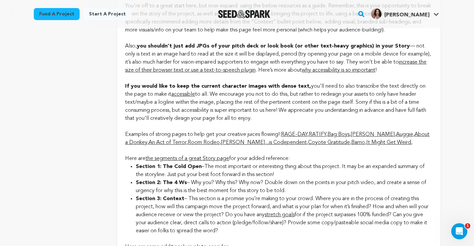
scroll to position [1237, 0]
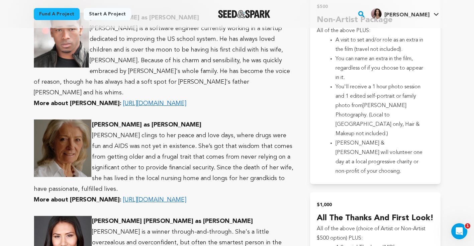
scroll to position [1561, 0]
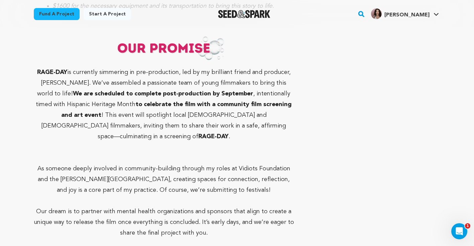
scroll to position [2660, 0]
